Goal: Transaction & Acquisition: Book appointment/travel/reservation

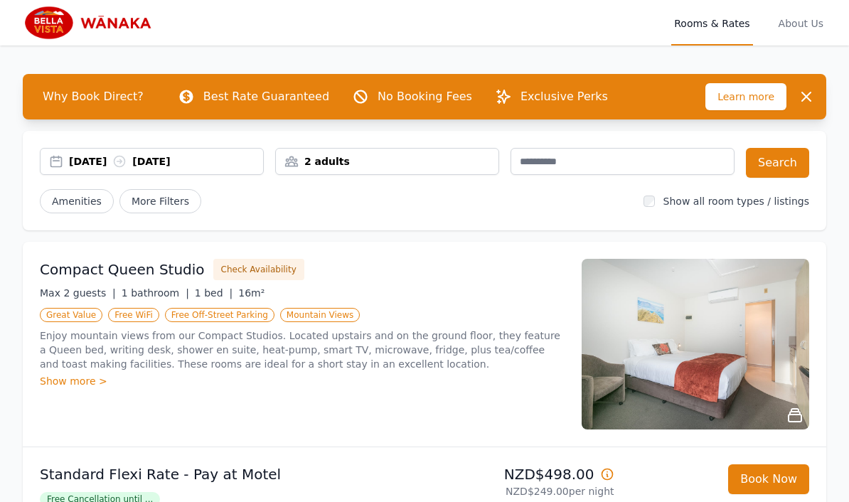
click at [402, 155] on div "2 adults" at bounding box center [387, 161] width 223 height 14
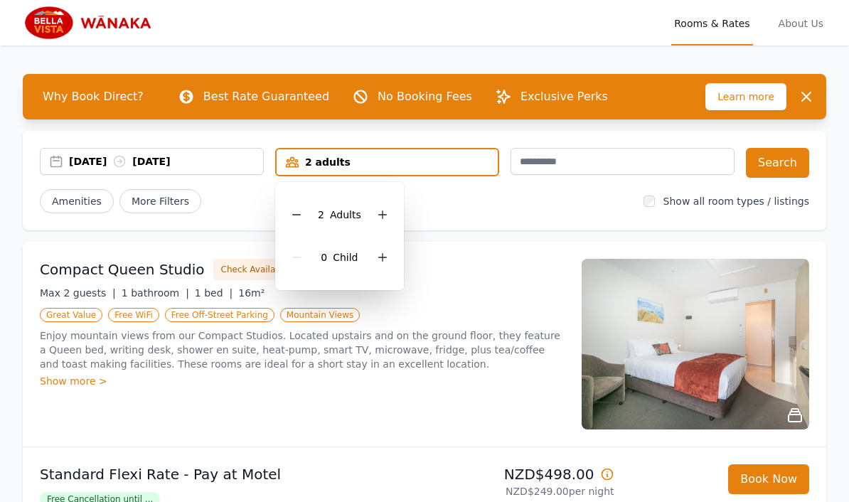
click at [296, 220] on icon at bounding box center [296, 214] width 11 height 11
click at [772, 172] on button "Search" at bounding box center [777, 163] width 63 height 30
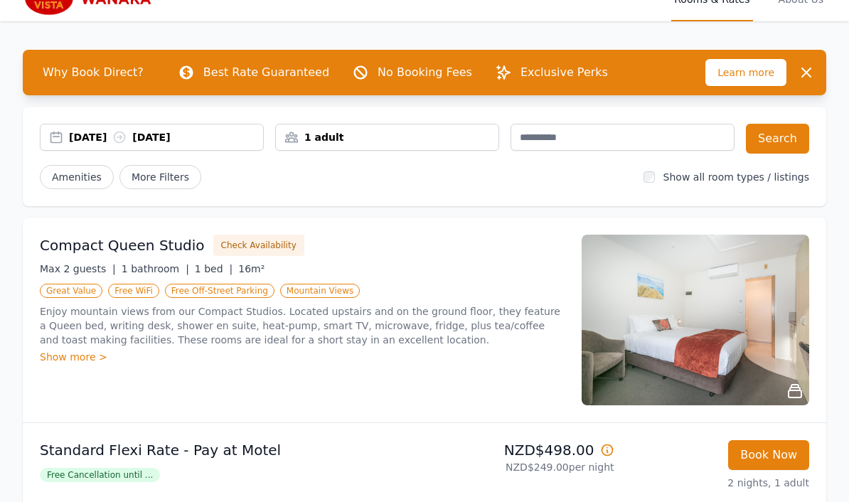
scroll to position [26, 0]
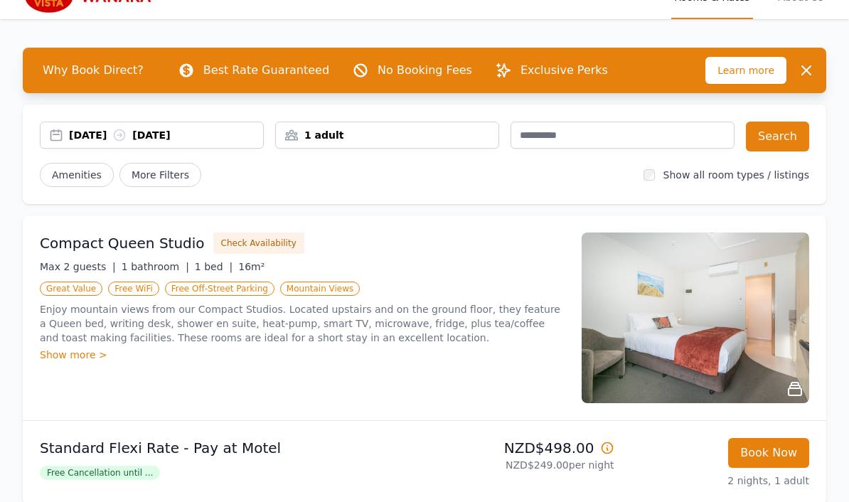
click at [80, 348] on div "Show more >" at bounding box center [302, 355] width 525 height 14
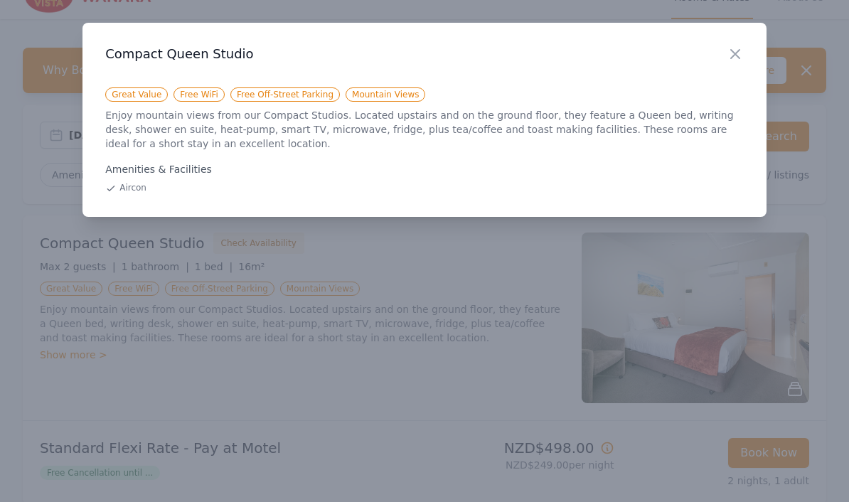
click at [734, 60] on icon "button" at bounding box center [735, 54] width 17 height 17
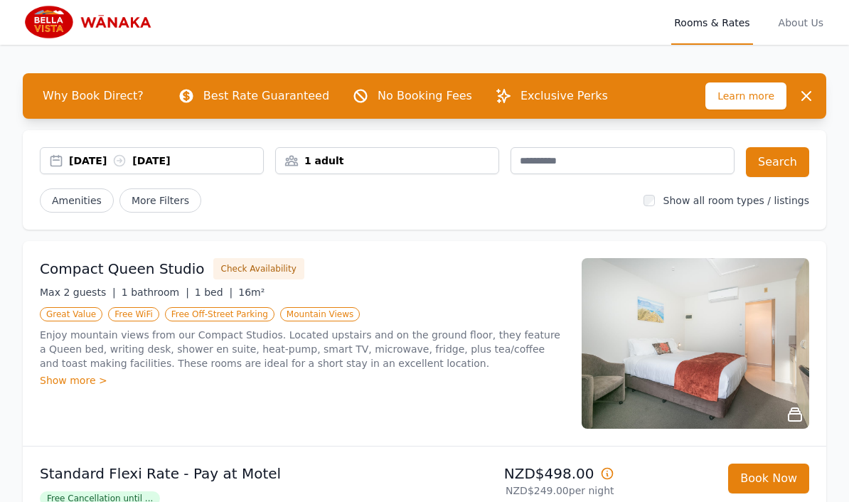
scroll to position [0, 0]
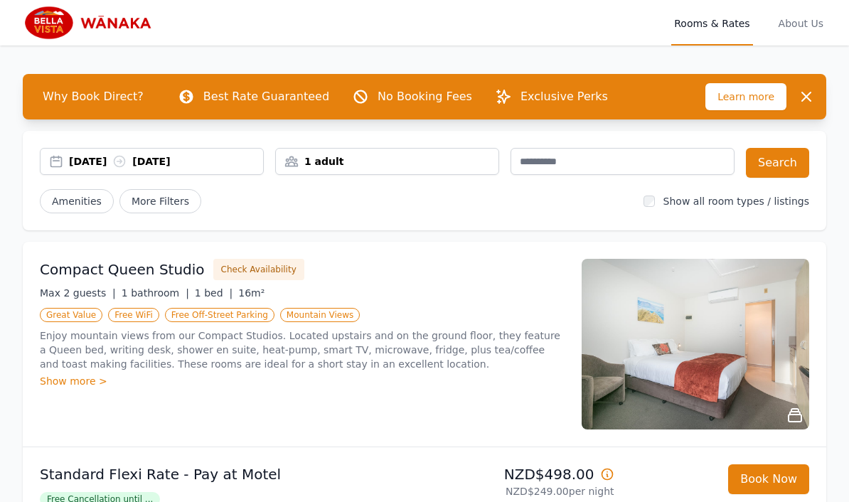
click at [281, 493] on div "Free Cancellation until ..." at bounding box center [229, 498] width 379 height 17
click at [801, 16] on span "About Us" at bounding box center [801, 23] width 50 height 46
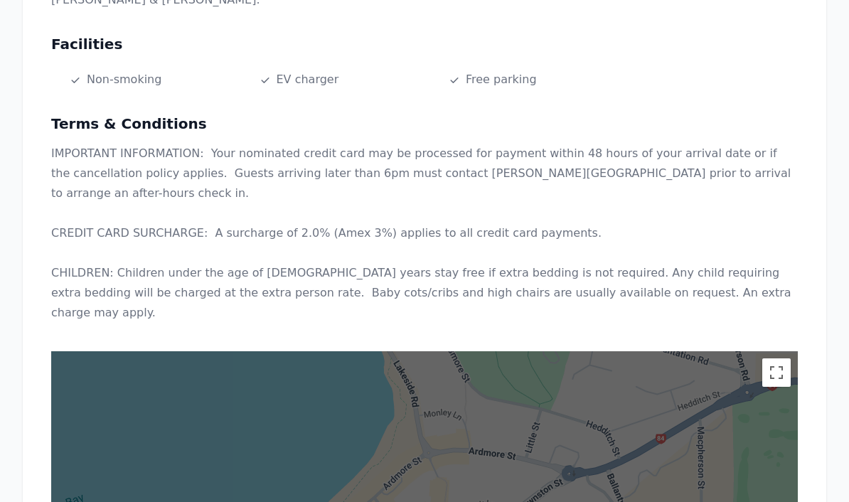
scroll to position [397, 0]
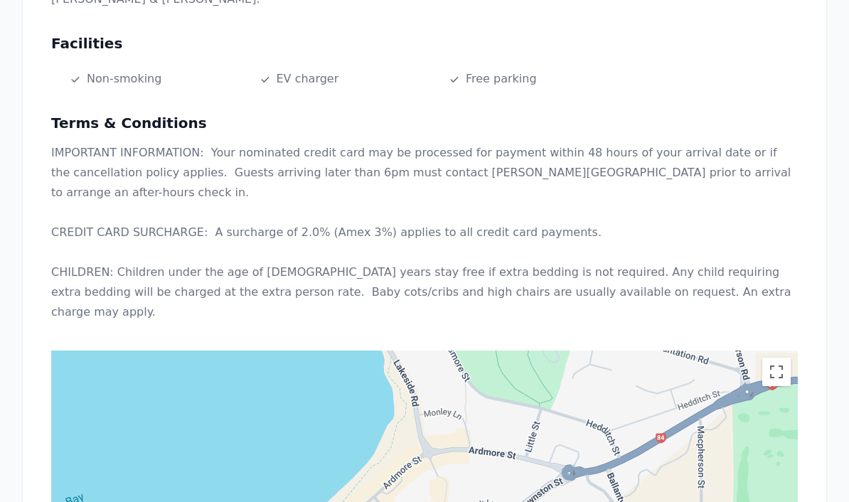
click at [785, 272] on p "IMPORTANT INFORMATION: Your nominated credit card may be processed for payment …" at bounding box center [424, 232] width 747 height 179
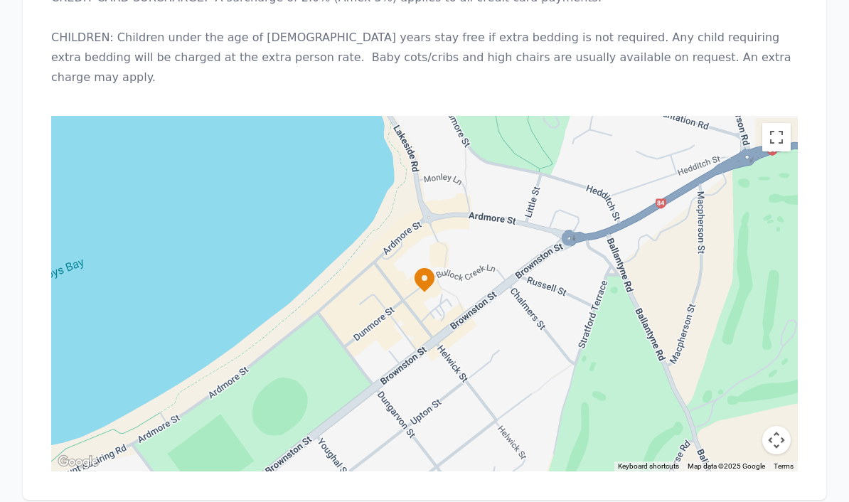
scroll to position [633, 0]
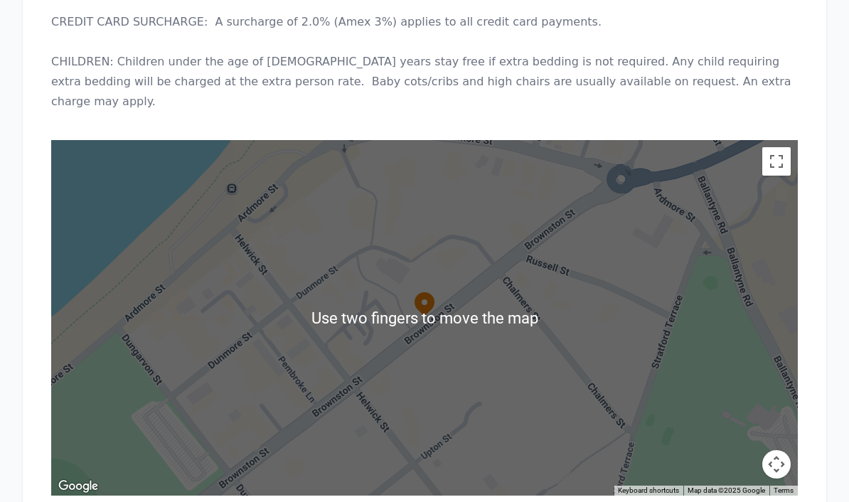
scroll to position [606, 0]
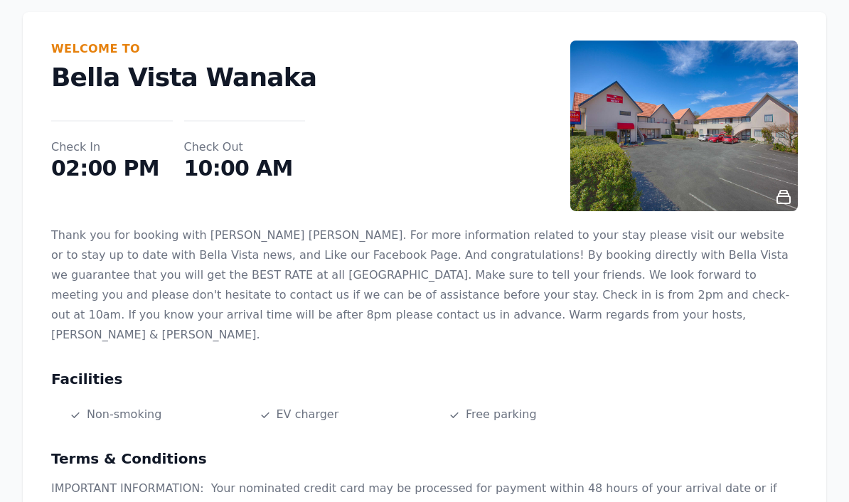
scroll to position [0, 0]
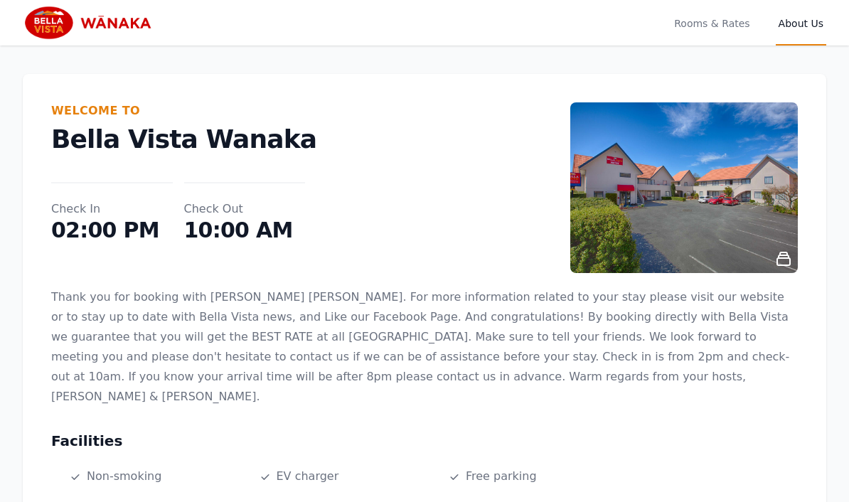
click at [700, 21] on span "Rooms & Rates" at bounding box center [711, 23] width 81 height 46
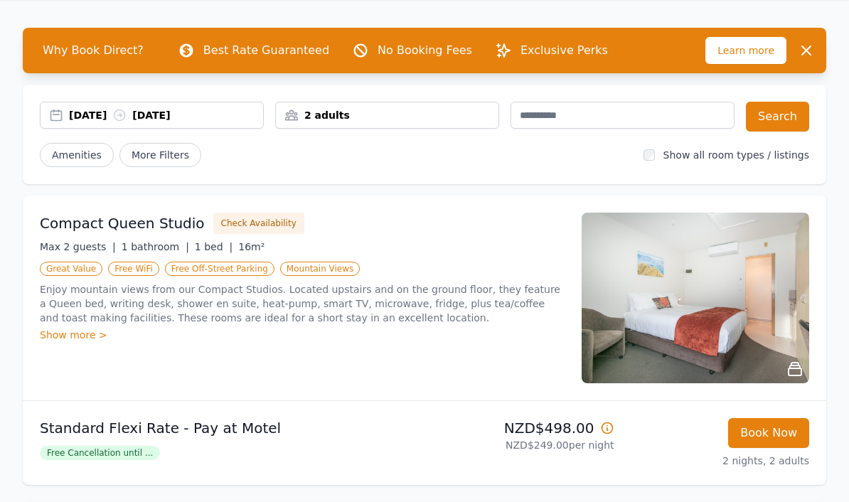
scroll to position [47, 0]
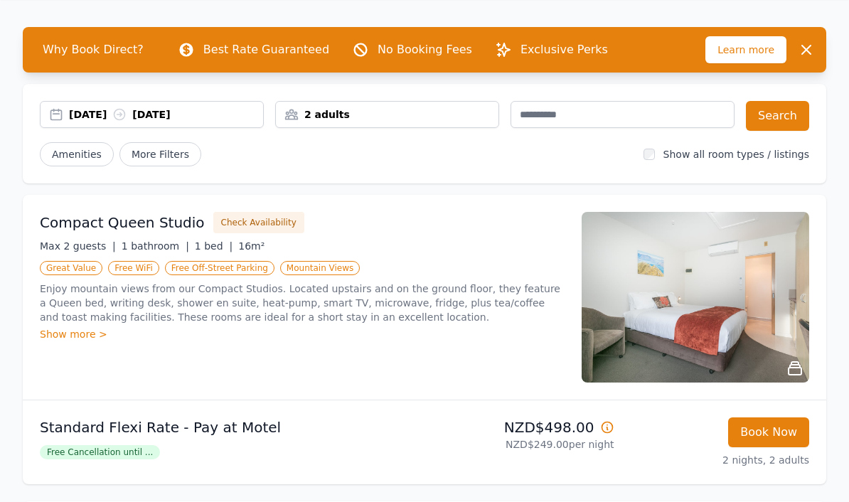
click at [434, 117] on div "2 adults" at bounding box center [387, 114] width 223 height 14
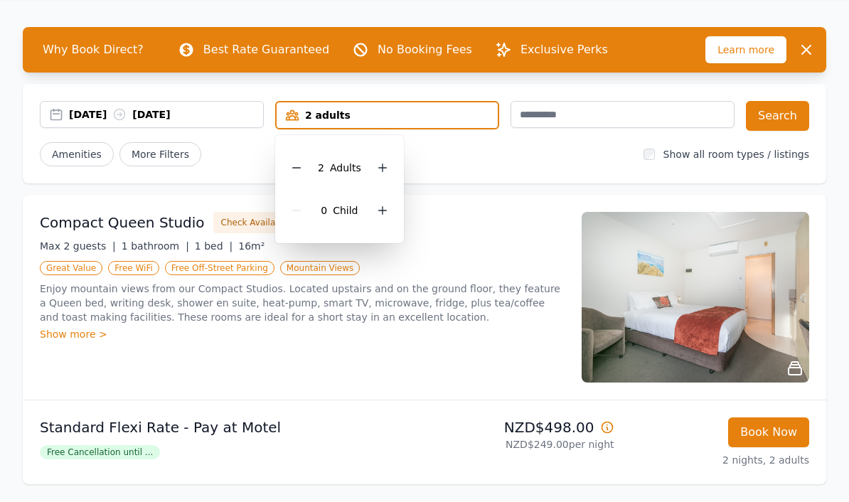
click at [293, 176] on div at bounding box center [297, 168] width 20 height 20
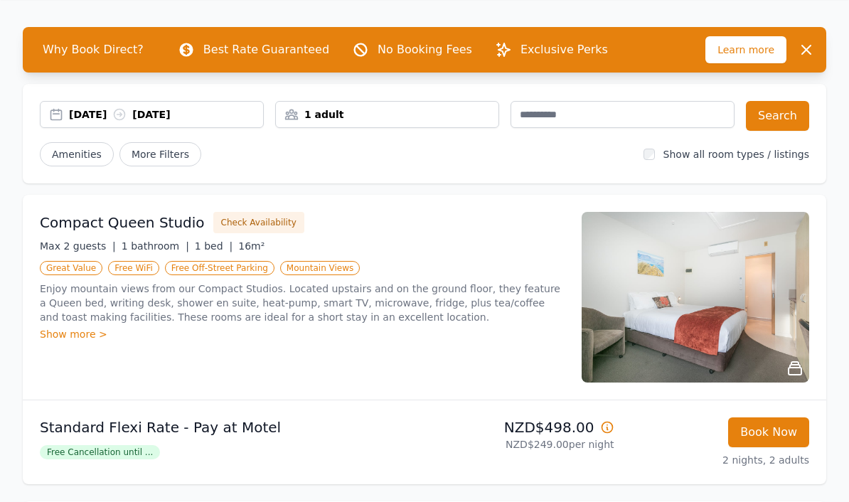
click at [83, 151] on span "Amenities" at bounding box center [77, 154] width 74 height 24
click at [167, 153] on span "More Filters" at bounding box center [160, 154] width 82 height 24
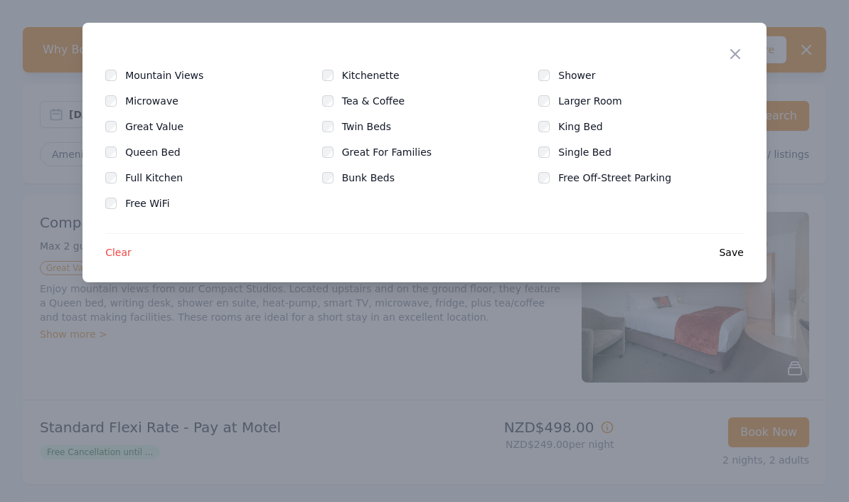
click at [734, 53] on icon "button" at bounding box center [735, 54] width 9 height 9
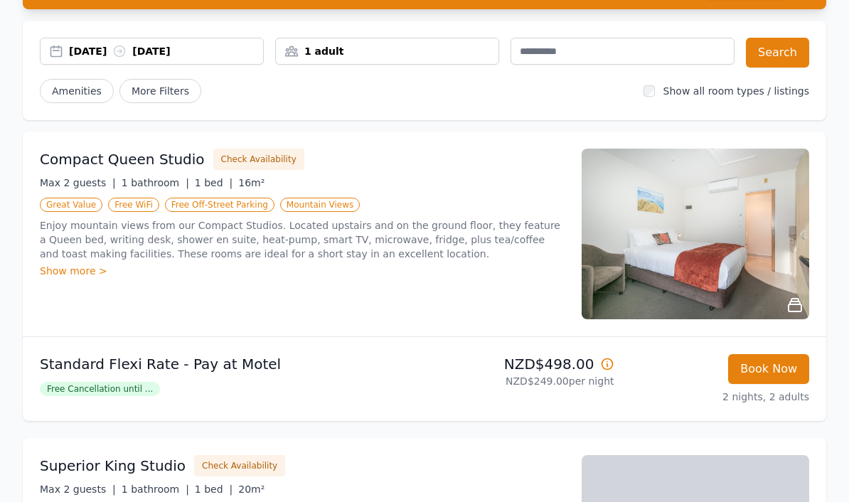
scroll to position [136, 0]
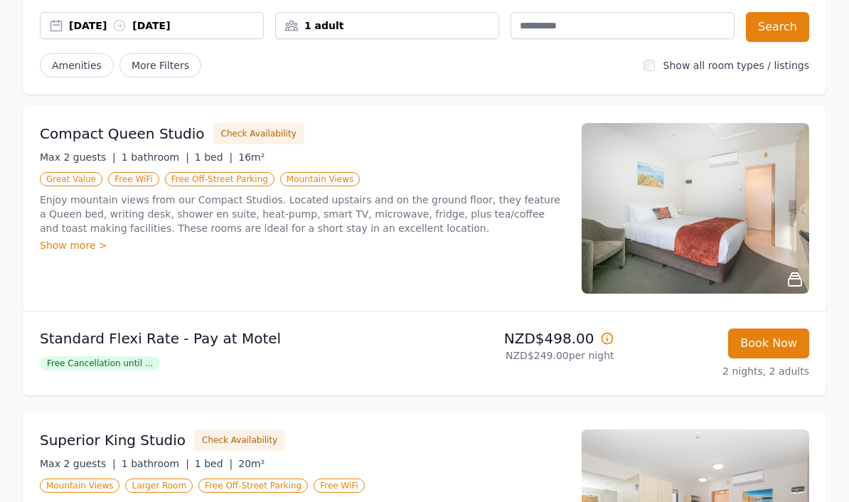
click at [127, 370] on span "Free Cancellation until ..." at bounding box center [100, 363] width 120 height 14
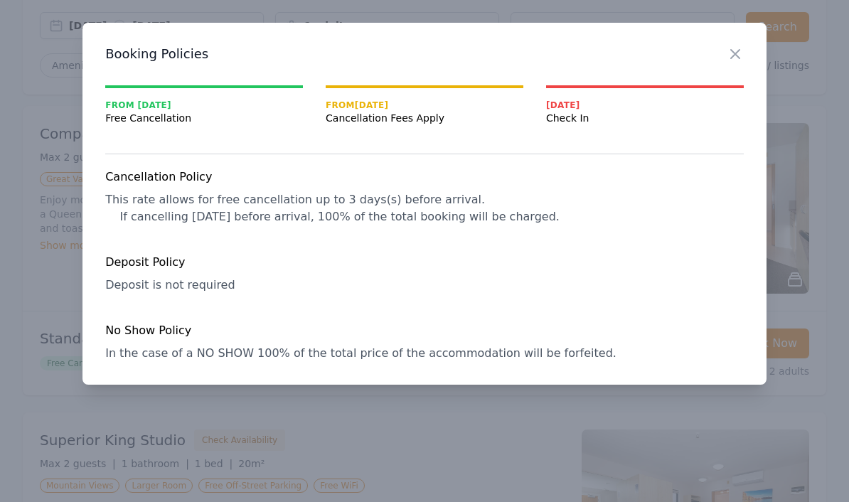
click at [735, 48] on icon "button" at bounding box center [735, 54] width 17 height 17
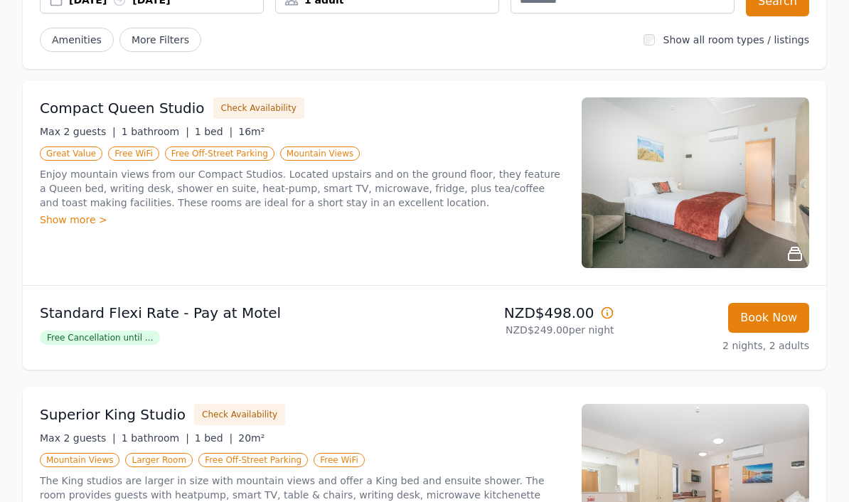
click at [770, 325] on button "Book Now" at bounding box center [768, 318] width 81 height 30
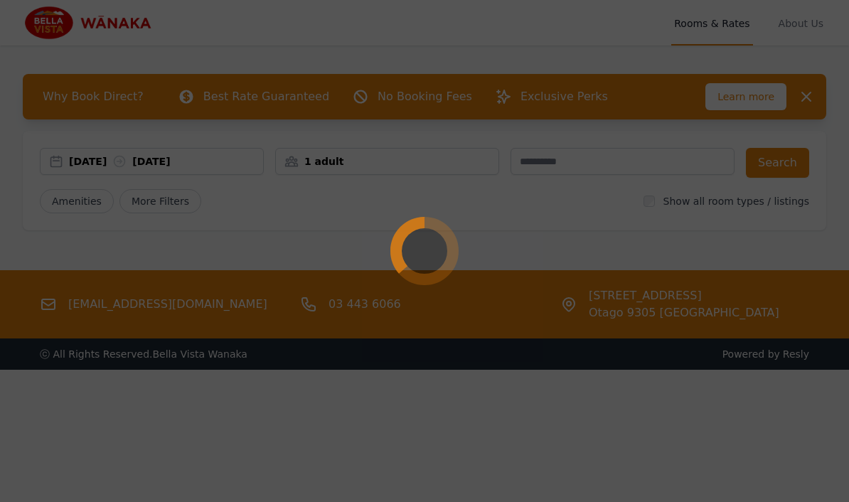
select select "**"
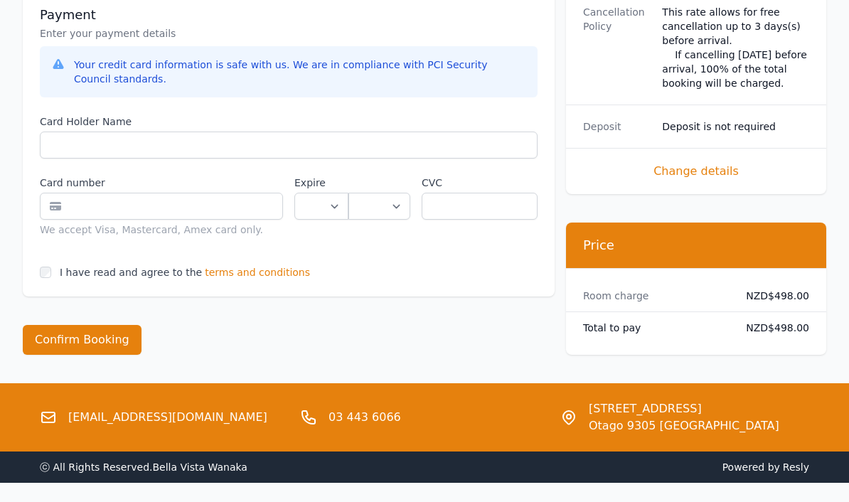
scroll to position [764, 0]
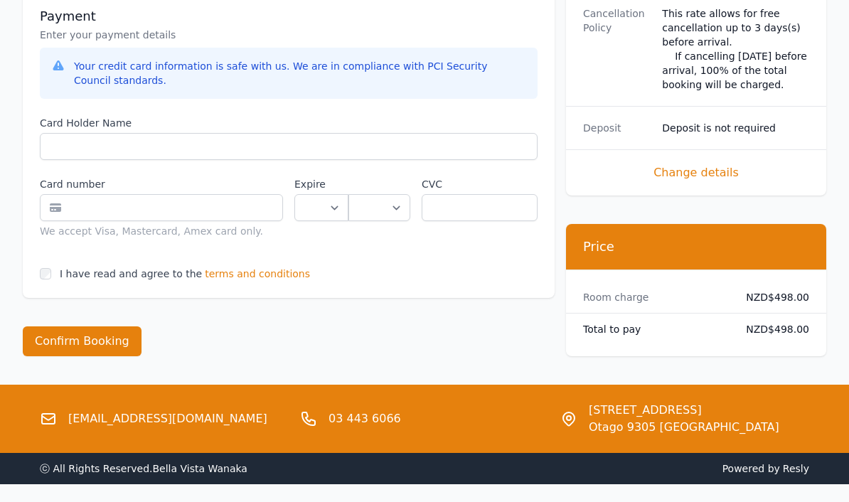
click at [105, 338] on button "Confirm Booking" at bounding box center [82, 341] width 119 height 30
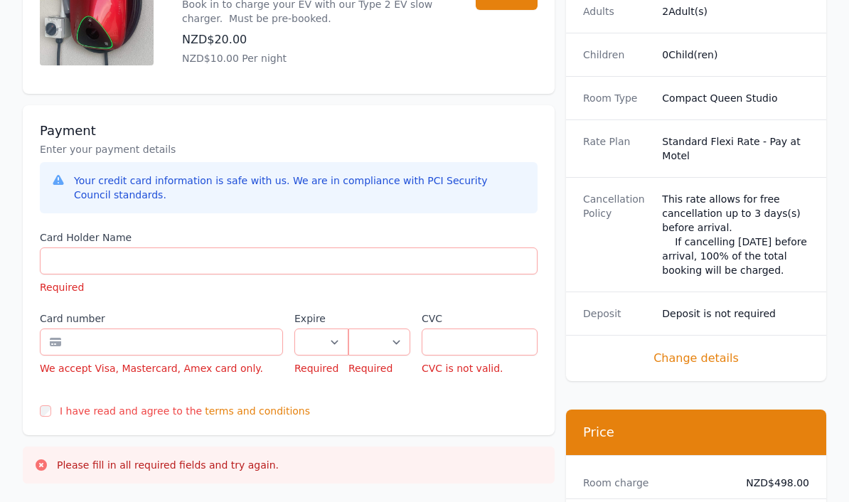
scroll to position [743, 0]
click at [711, 365] on span "Change details" at bounding box center [696, 359] width 226 height 17
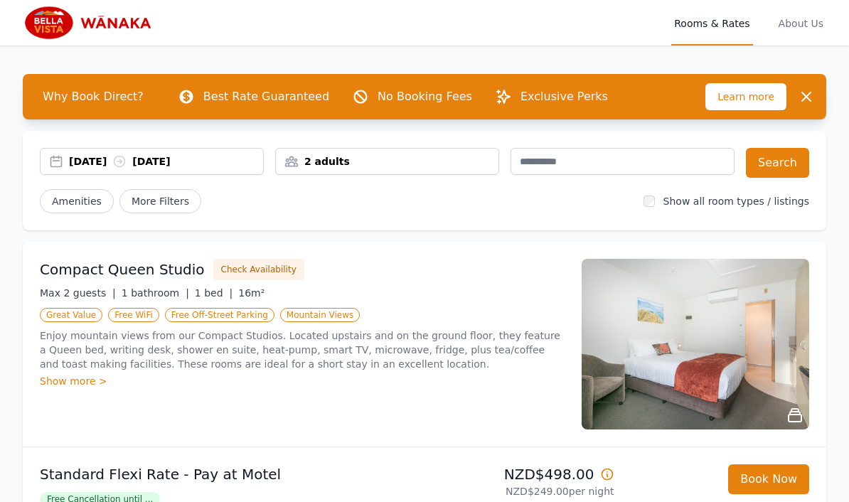
click at [380, 161] on div "2 adults" at bounding box center [387, 161] width 223 height 14
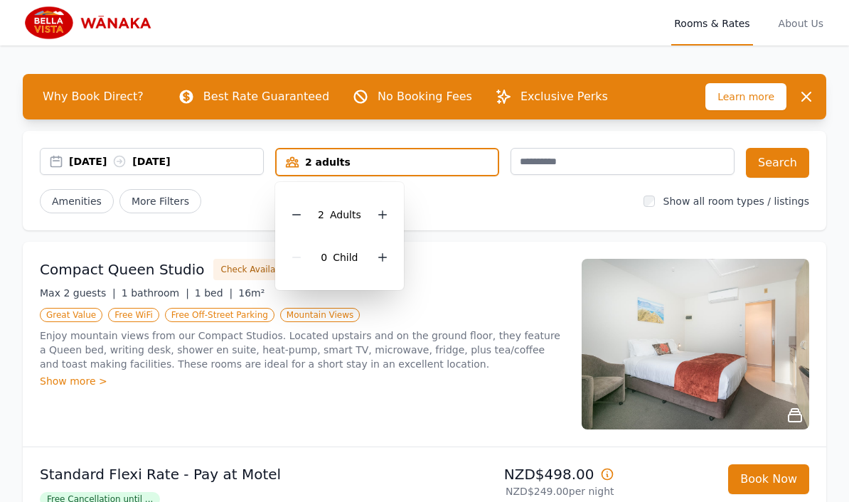
click at [301, 217] on icon at bounding box center [296, 214] width 11 height 11
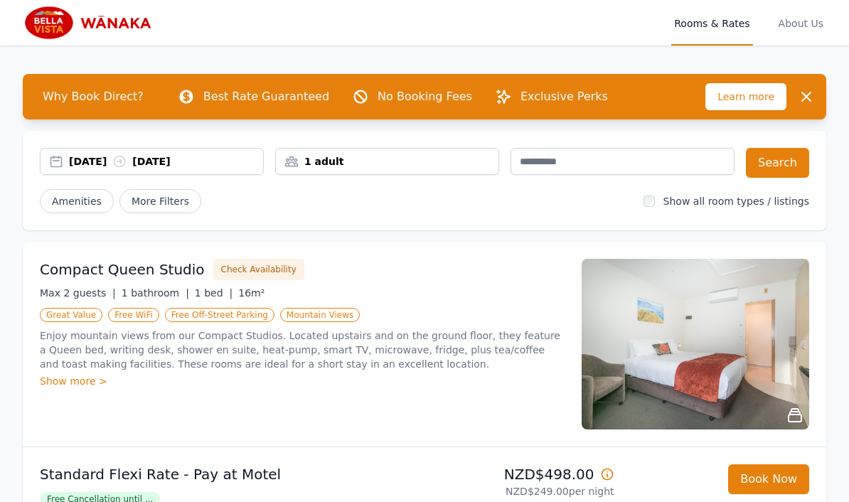
click at [788, 162] on button "Search" at bounding box center [777, 163] width 63 height 30
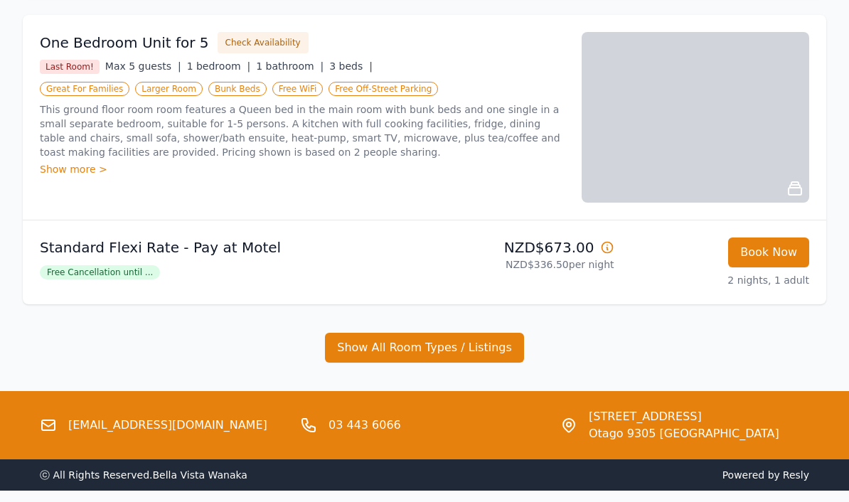
scroll to position [1145, 0]
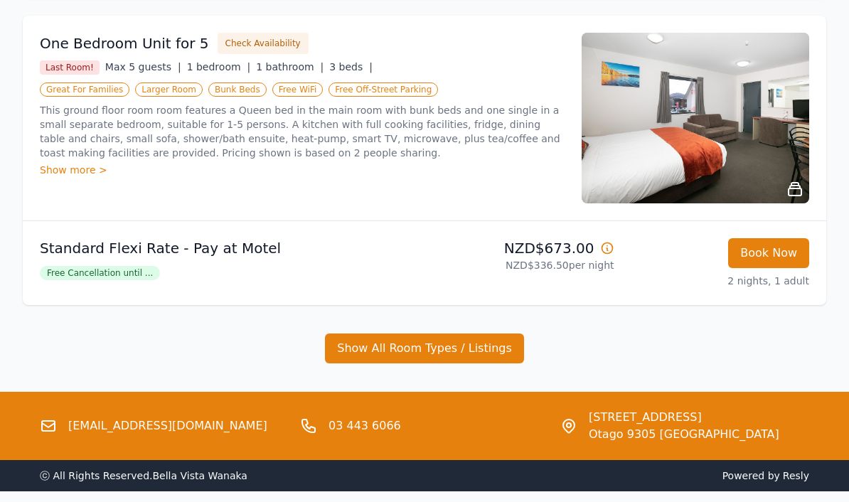
click at [458, 343] on button "Show All Room Types / Listings" at bounding box center [424, 348] width 199 height 30
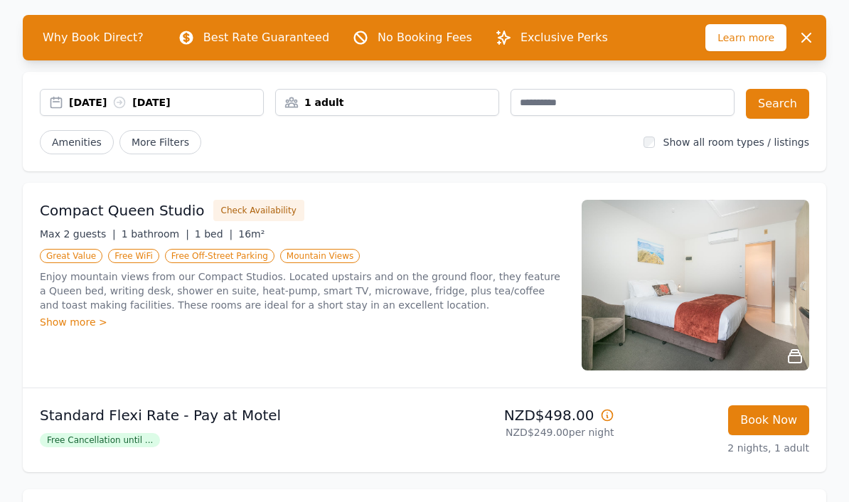
scroll to position [0, 0]
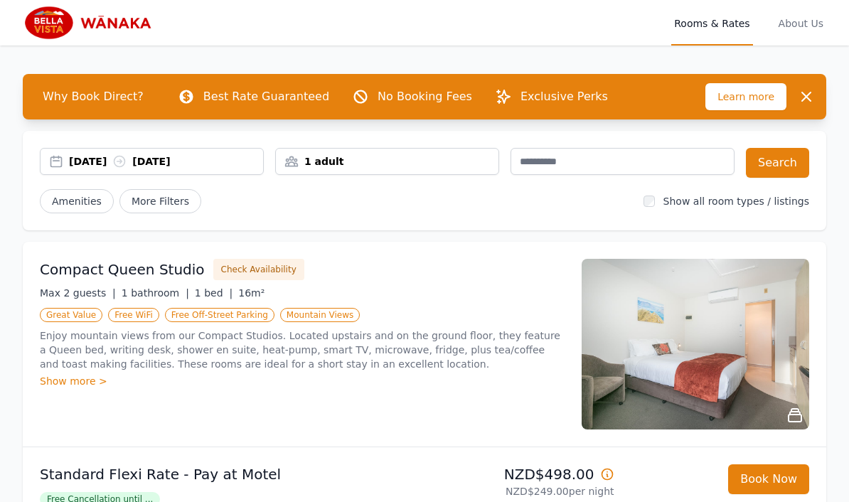
click at [806, 22] on span "About Us" at bounding box center [801, 23] width 50 height 46
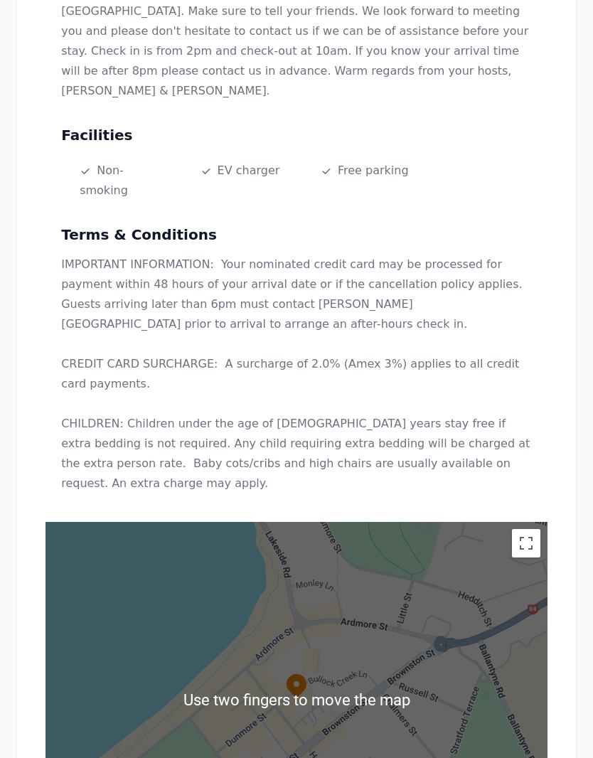
scroll to position [416, 0]
